Goal: Information Seeking & Learning: Learn about a topic

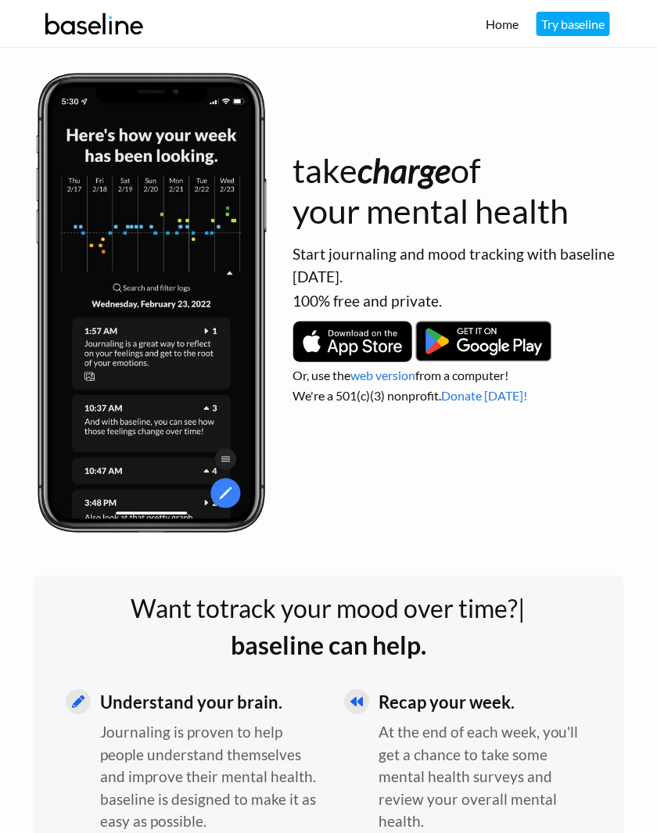
drag, startPoint x: 469, startPoint y: 301, endPoint x: 285, endPoint y: 172, distance: 224.5
click at [285, 172] on div "take charge of your mental health Start journaling and mood tracking with basel…" at bounding box center [328, 303] width 591 height 465
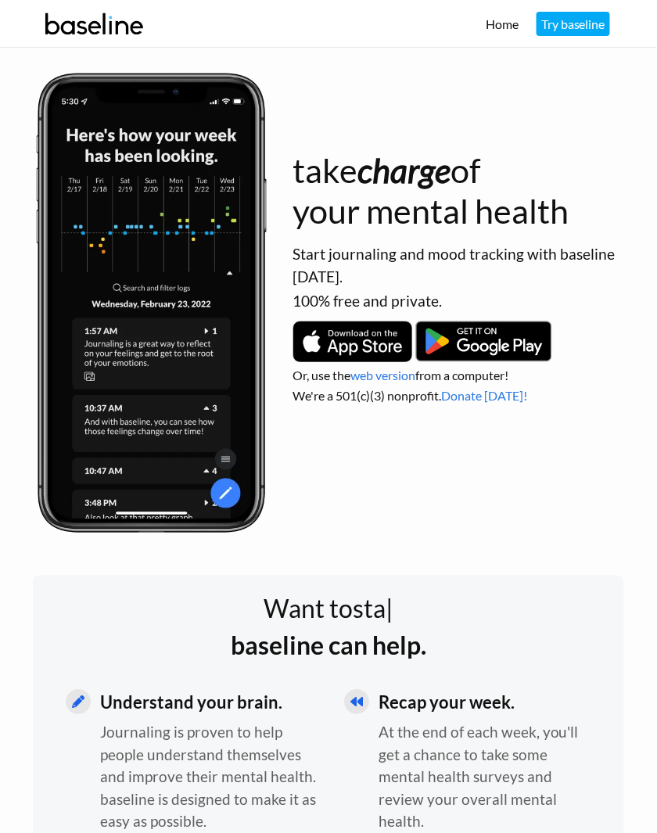
click at [532, 234] on div "take charge of your mental health Start journaling and mood tracking with basel…" at bounding box center [458, 303] width 331 height 465
click at [459, 234] on div "take charge of your mental health Start journaling and mood tracking with basel…" at bounding box center [458, 303] width 331 height 465
click at [575, 29] on link "Try baseline" at bounding box center [572, 24] width 73 height 24
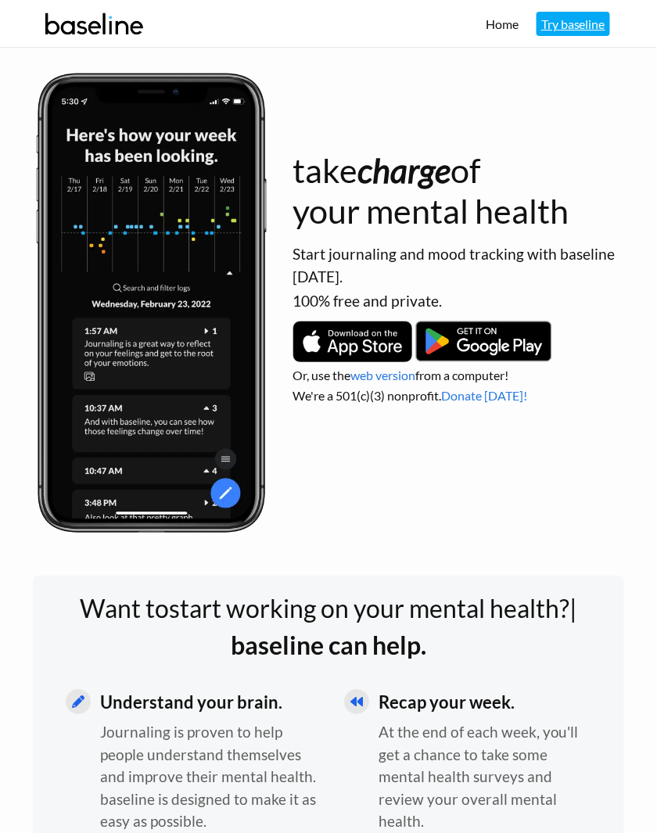
click at [560, 27] on link "Try baseline" at bounding box center [572, 24] width 73 height 24
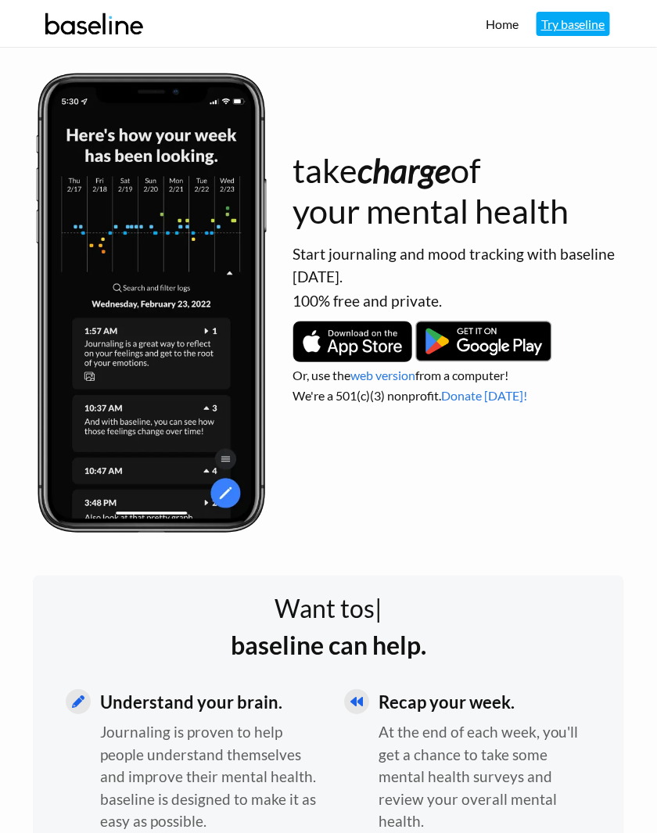
click at [560, 27] on link "Try baseline" at bounding box center [572, 24] width 73 height 24
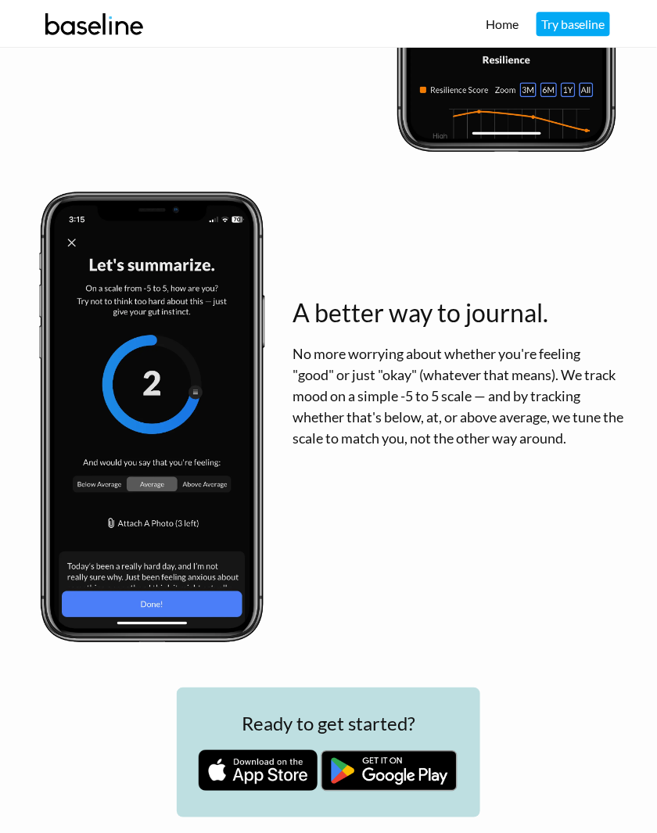
scroll to position [1954, 0]
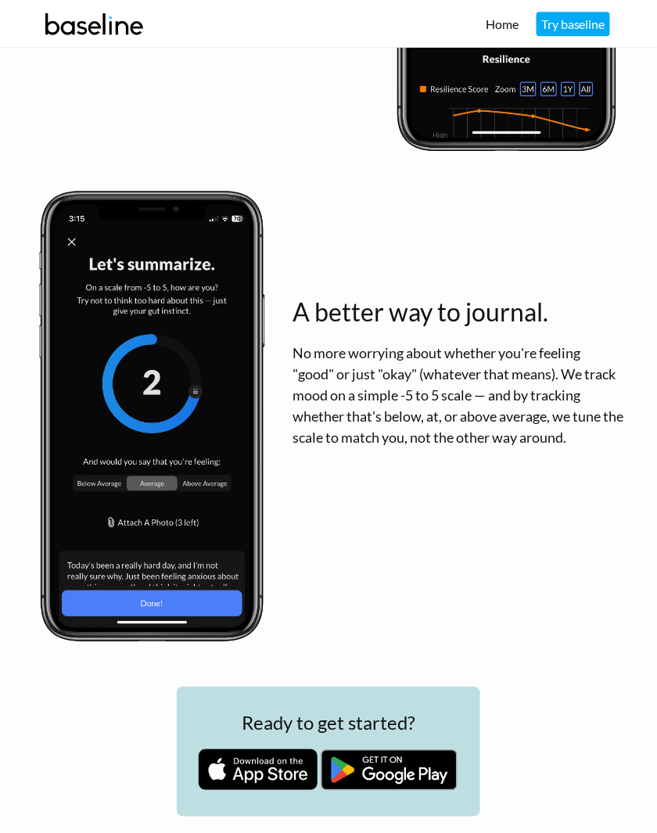
drag, startPoint x: 296, startPoint y: 313, endPoint x: 590, endPoint y: 442, distance: 321.0
click at [590, 442] on div "A better way to journal. No more worrying about whether you're feeling "good" o…" at bounding box center [458, 375] width 331 height 385
click at [448, 490] on div "A better way to journal. No more worrying about whether you're feeling "good" o…" at bounding box center [458, 375] width 331 height 385
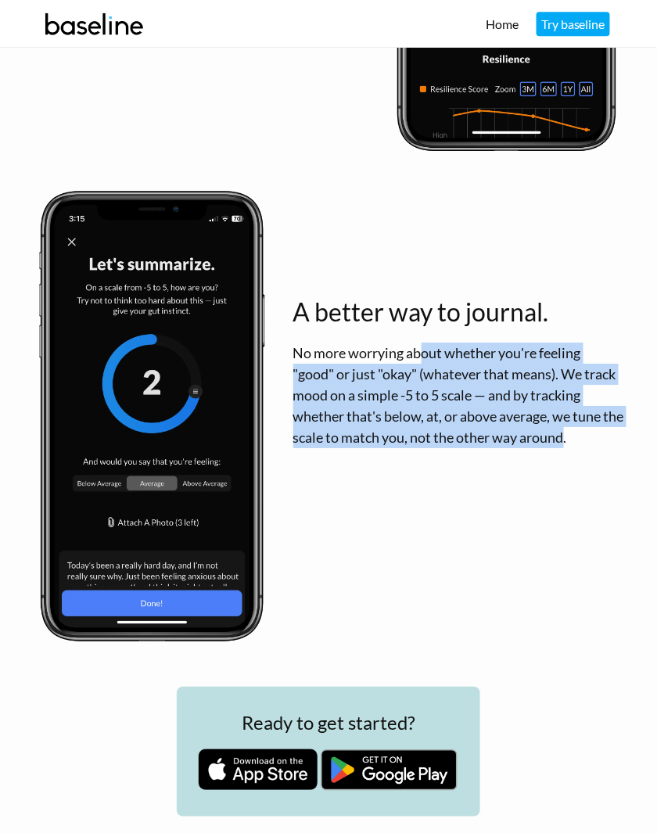
drag, startPoint x: 310, startPoint y: 338, endPoint x: 479, endPoint y: 441, distance: 198.1
click at [479, 438] on div "A better way to journal. No more worrying about whether you're feeling "good" o…" at bounding box center [458, 375] width 331 height 385
click at [417, 500] on div "A better way to journal. No more worrying about whether you're feeling "good" o…" at bounding box center [458, 375] width 331 height 385
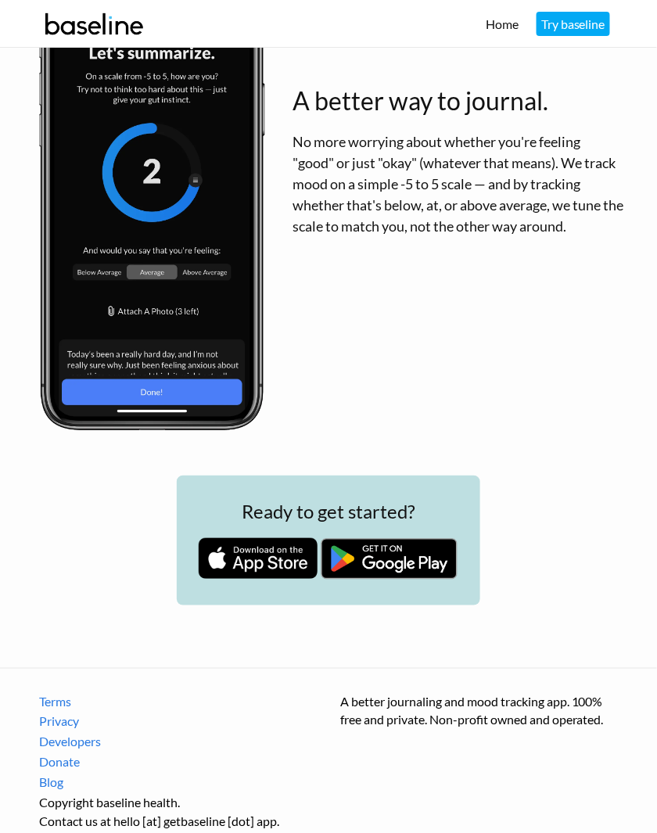
scroll to position [2211, 0]
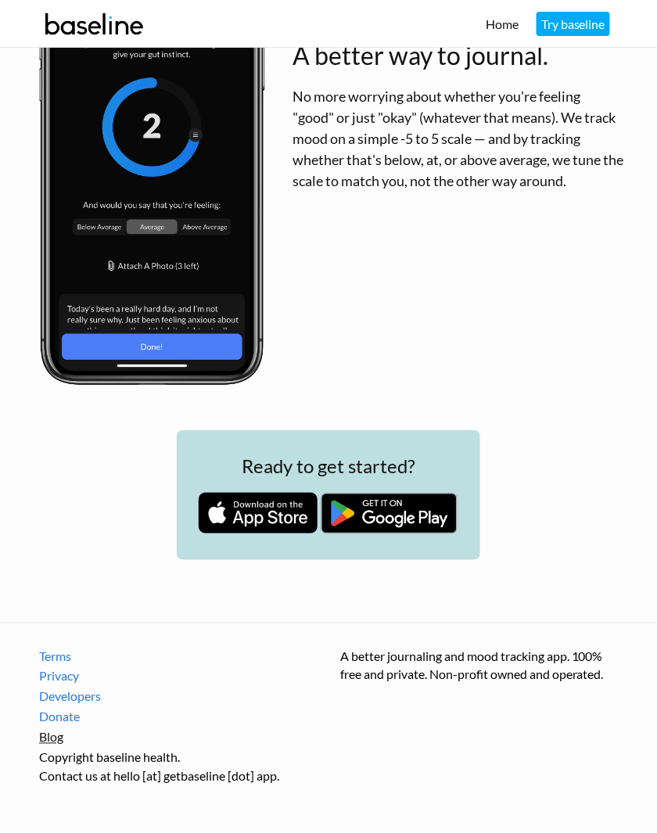
click at [61, 736] on link "Blog" at bounding box center [178, 737] width 278 height 19
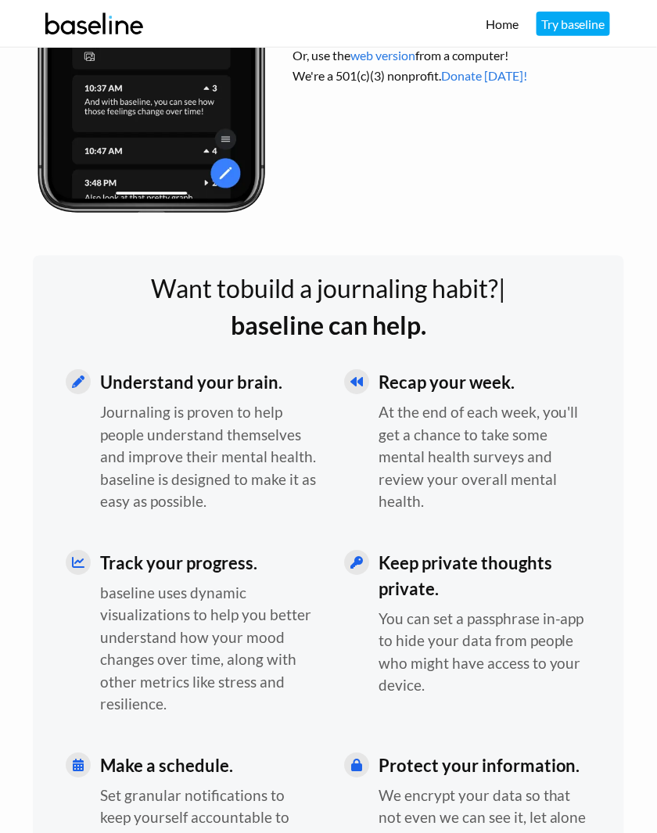
scroll to position [256, 0]
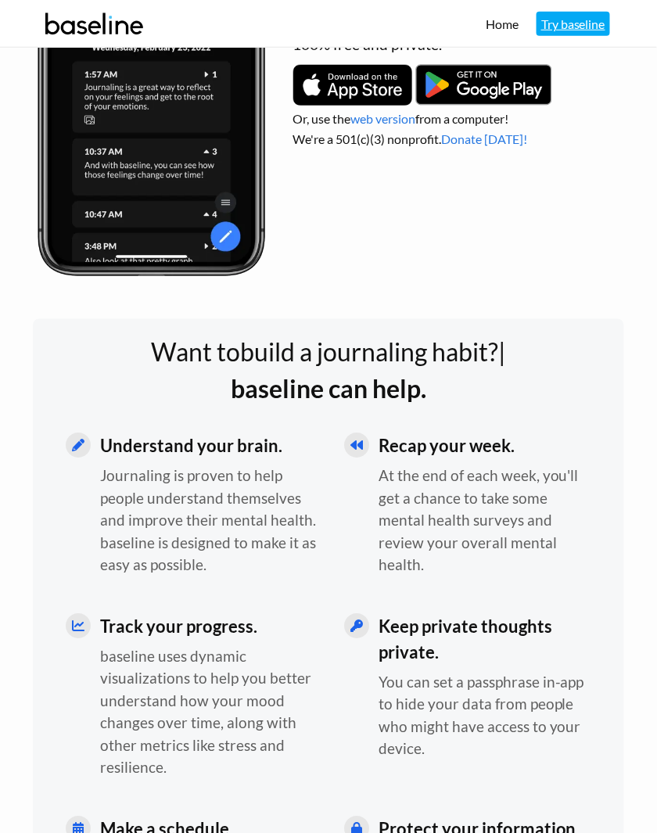
click at [589, 25] on link "Try baseline" at bounding box center [572, 24] width 73 height 24
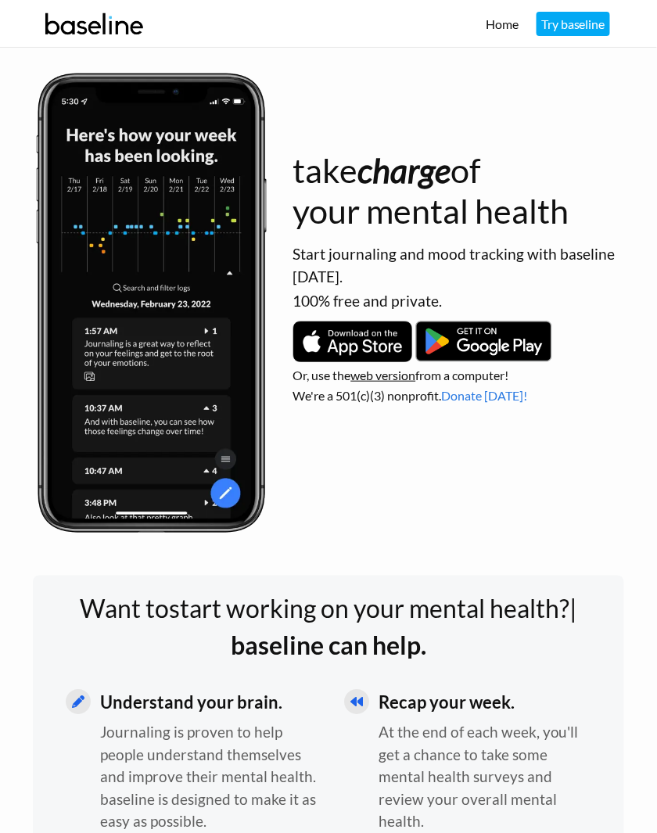
click at [388, 374] on link "web version" at bounding box center [383, 374] width 65 height 15
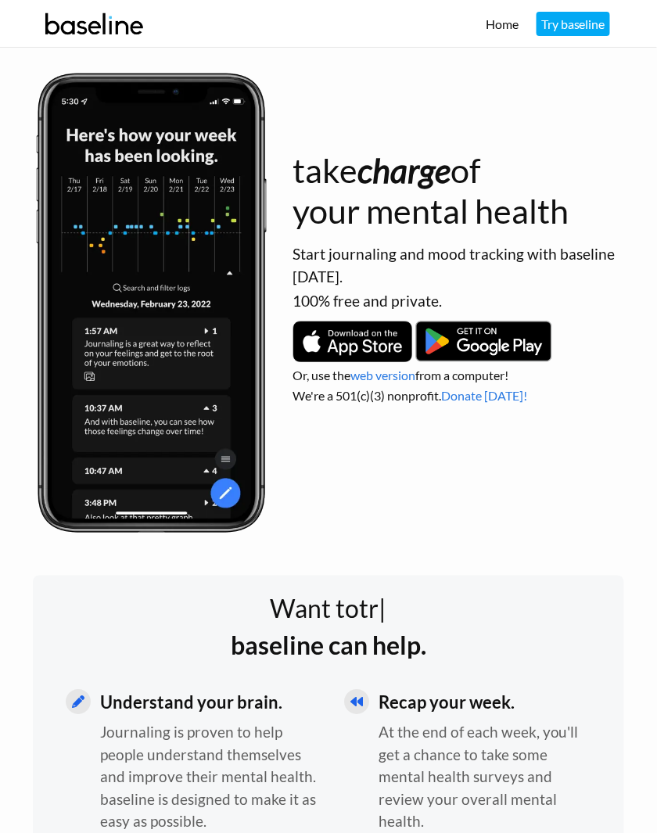
click at [558, 260] on p "Start journaling and mood tracking with baseline today." at bounding box center [458, 265] width 331 height 45
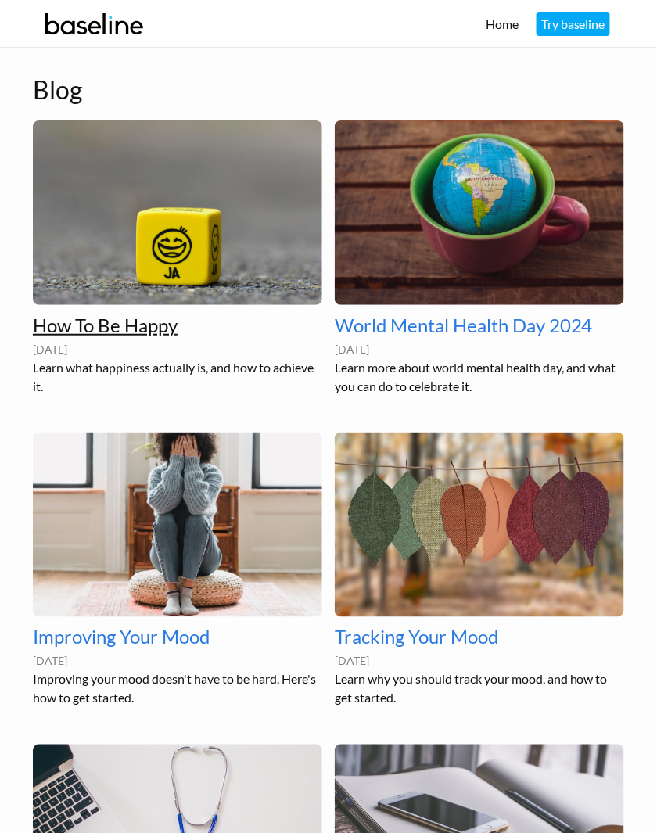
click at [151, 337] on link "How To Be Happy" at bounding box center [177, 325] width 289 height 28
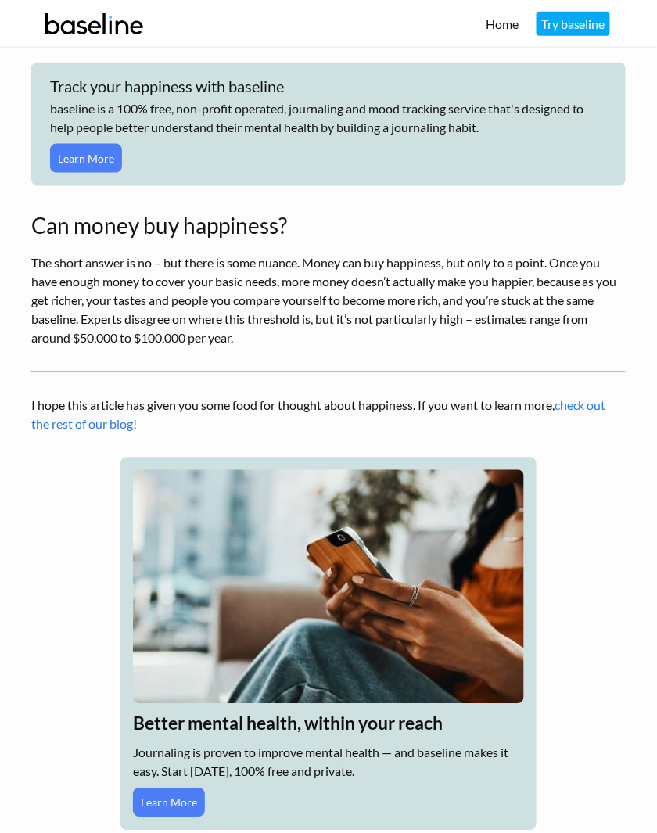
scroll to position [1642, 0]
